Goal: Task Accomplishment & Management: Manage account settings

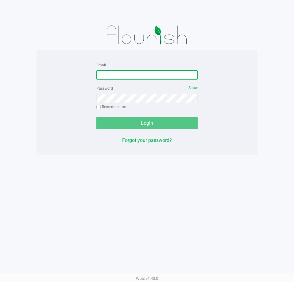
click at [121, 71] on input "Email" at bounding box center [146, 74] width 101 height 9
type input "[EMAIL_ADDRESS][DOMAIN_NAME]"
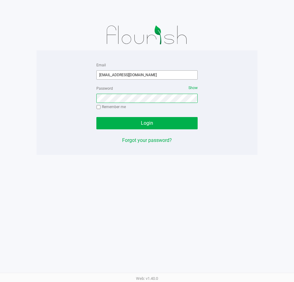
click at [96, 117] on button "Login" at bounding box center [146, 123] width 101 height 12
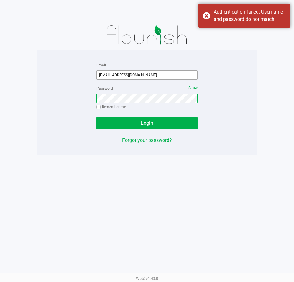
click at [96, 117] on button "Login" at bounding box center [146, 123] width 101 height 12
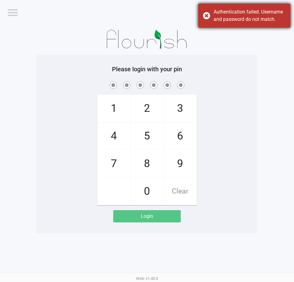
click at [226, 8] on div "Authentication failed. Username and password do not match." at bounding box center [244, 16] width 92 height 24
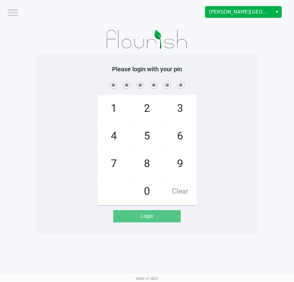
click at [260, 16] on span "[PERSON_NAME][GEOGRAPHIC_DATA]" at bounding box center [238, 11] width 67 height 11
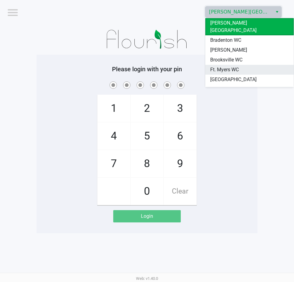
click at [229, 66] on span "Ft. Myers WC" at bounding box center [224, 69] width 29 height 7
click at [225, 63] on div "Please login with your pin 1 4 7 2 5 8 0 3 6 9 Clear Login" at bounding box center [146, 144] width 221 height 178
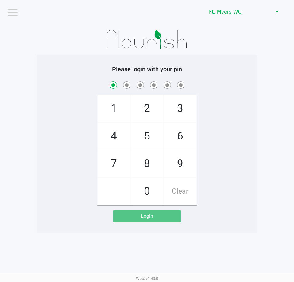
checkbox input "true"
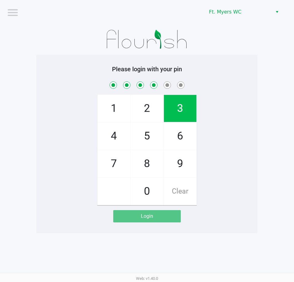
checkbox input "true"
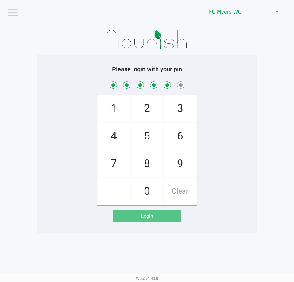
checkbox input "true"
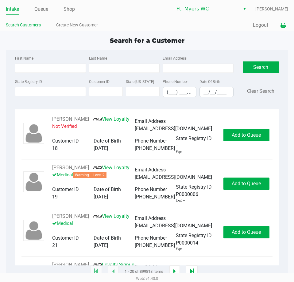
click at [280, 22] on button at bounding box center [283, 25] width 10 height 11
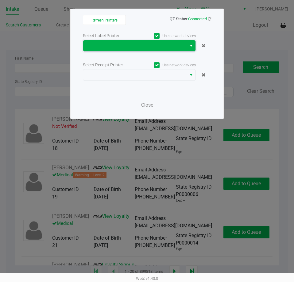
click at [109, 49] on span at bounding box center [135, 45] width 96 height 7
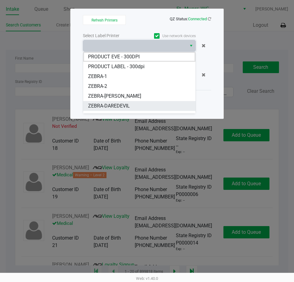
click at [114, 104] on span "ZEBRA-DAREDEVIL" at bounding box center [109, 105] width 42 height 7
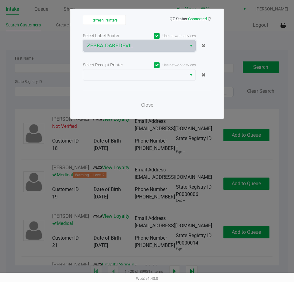
click at [114, 82] on div "Select Label Printer Use network devices ZEBRA-DAREDEVIL Select Receipt Printer…" at bounding box center [147, 72] width 128 height 81
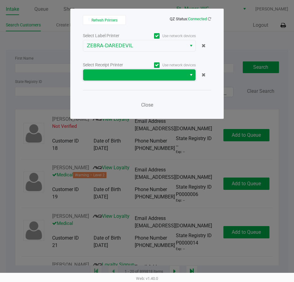
click at [115, 77] on span at bounding box center [135, 74] width 96 height 7
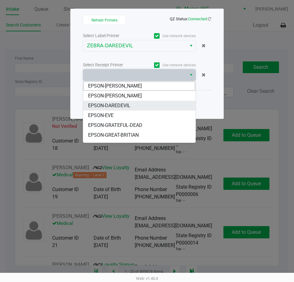
click at [123, 107] on span "EPSON-DAREDEVIL" at bounding box center [109, 105] width 42 height 7
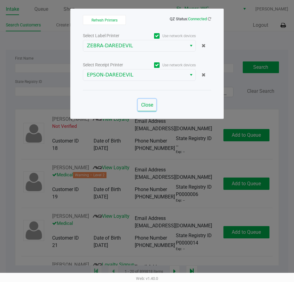
click at [150, 106] on span "Close" at bounding box center [147, 105] width 12 height 6
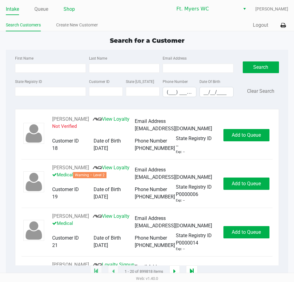
click at [71, 9] on link "Shop" at bounding box center [68, 9] width 11 height 9
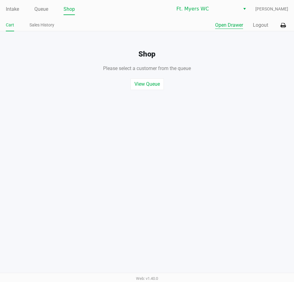
click at [225, 24] on button "Open Drawer" at bounding box center [229, 24] width 28 height 7
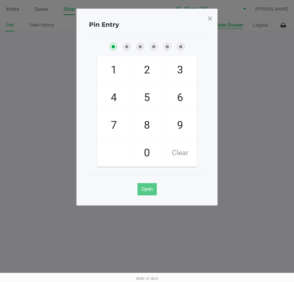
checkbox input "true"
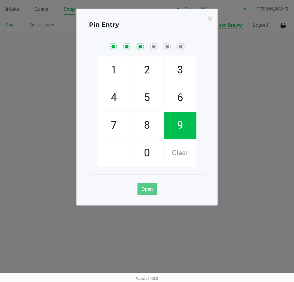
checkbox input "true"
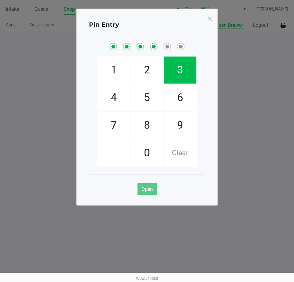
checkbox input "true"
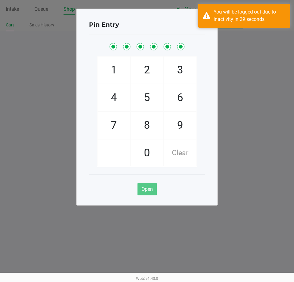
checkbox input "true"
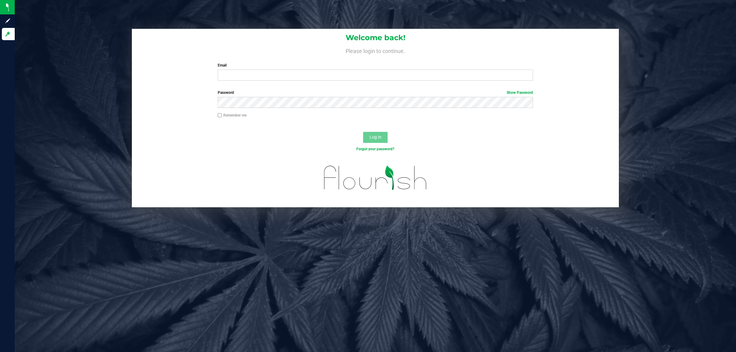
type input "mwiradilaga@liveparallel.com"
click at [363, 132] on button "Log In" at bounding box center [375, 137] width 25 height 11
